Goal: Task Accomplishment & Management: Complete application form

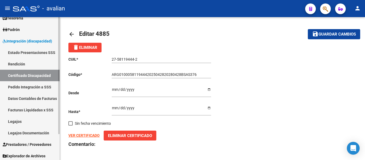
scroll to position [32, 0]
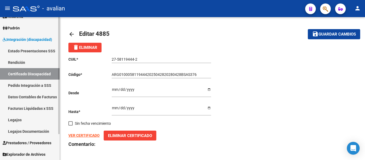
click at [22, 117] on link "Legajos" at bounding box center [30, 120] width 60 height 12
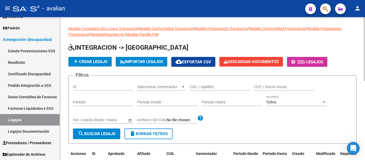
click at [194, 87] on input "CUIL / Apellido" at bounding box center [220, 87] width 60 height 5
paste input "27-55311366-6"
click at [95, 135] on span "search Buscar Legajo" at bounding box center [97, 134] width 38 height 5
click at [196, 85] on input "27-55311366-6" at bounding box center [220, 87] width 60 height 5
click at [213, 87] on input "2755311366-6" at bounding box center [220, 87] width 60 height 5
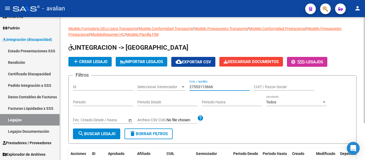
type input "27553113666"
click at [99, 131] on button "search Buscar Legajo" at bounding box center [96, 134] width 47 height 11
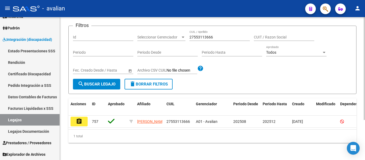
scroll to position [53, 0]
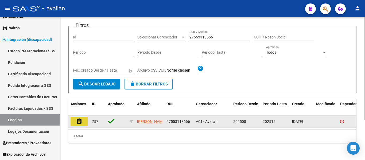
click at [75, 120] on button "assignment" at bounding box center [79, 122] width 17 height 10
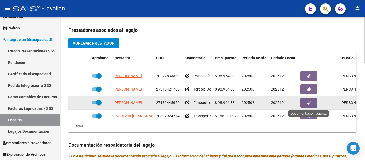
click at [309, 104] on icon "button" at bounding box center [309, 103] width 3 height 4
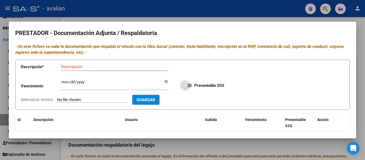
click at [190, 87] on label "Presentable SSS" at bounding box center [204, 85] width 42 height 6
click at [185, 87] on input "Presentable SSS" at bounding box center [185, 87] width 0 height 0
checkbox input "true"
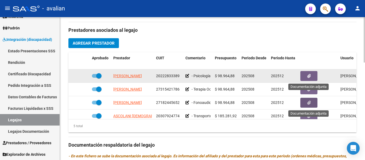
click at [307, 77] on button "button" at bounding box center [309, 76] width 17 height 10
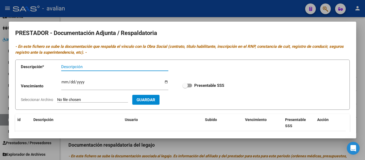
click at [190, 86] on label "Presentable SSS" at bounding box center [204, 85] width 42 height 6
click at [185, 87] on input "Presentable SSS" at bounding box center [185, 87] width 0 height 0
checkbox input "true"
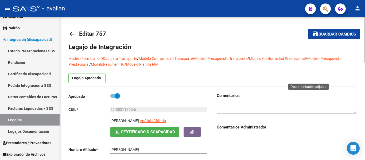
click at [332, 32] on span "save Guardar cambios" at bounding box center [334, 34] width 44 height 5
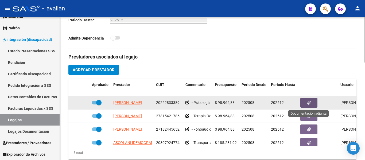
click at [308, 101] on icon "button" at bounding box center [309, 103] width 3 height 4
